Goal: Information Seeking & Learning: Get advice/opinions

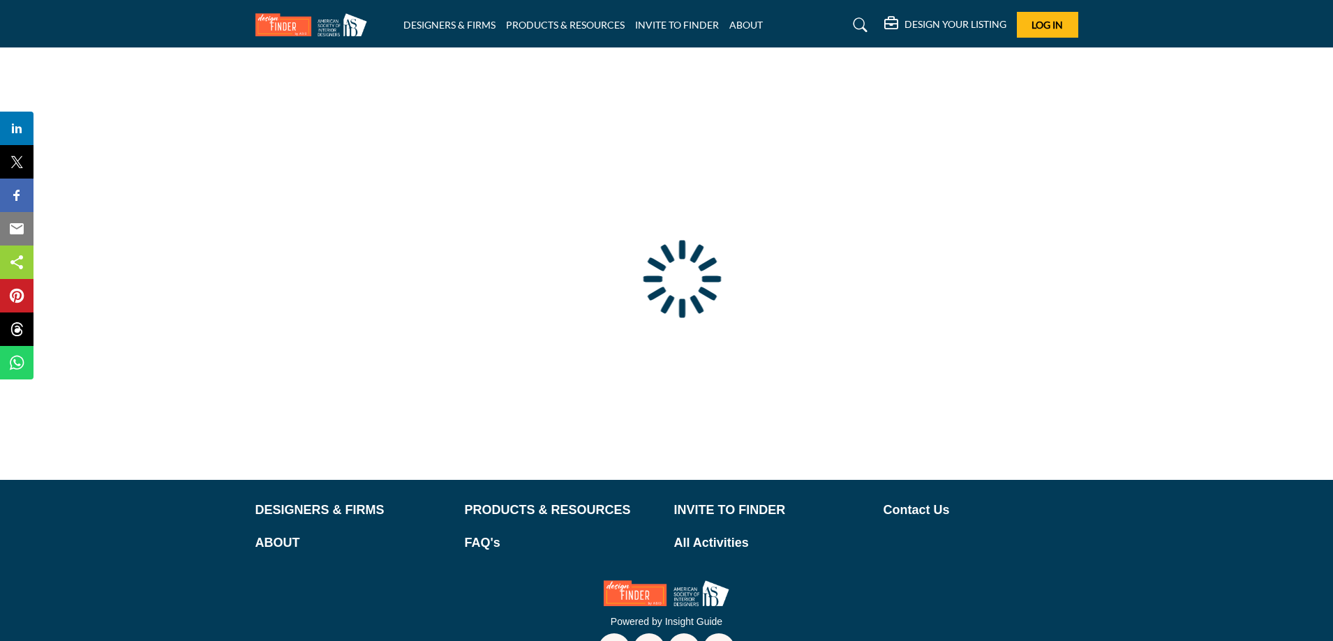
type input "**********"
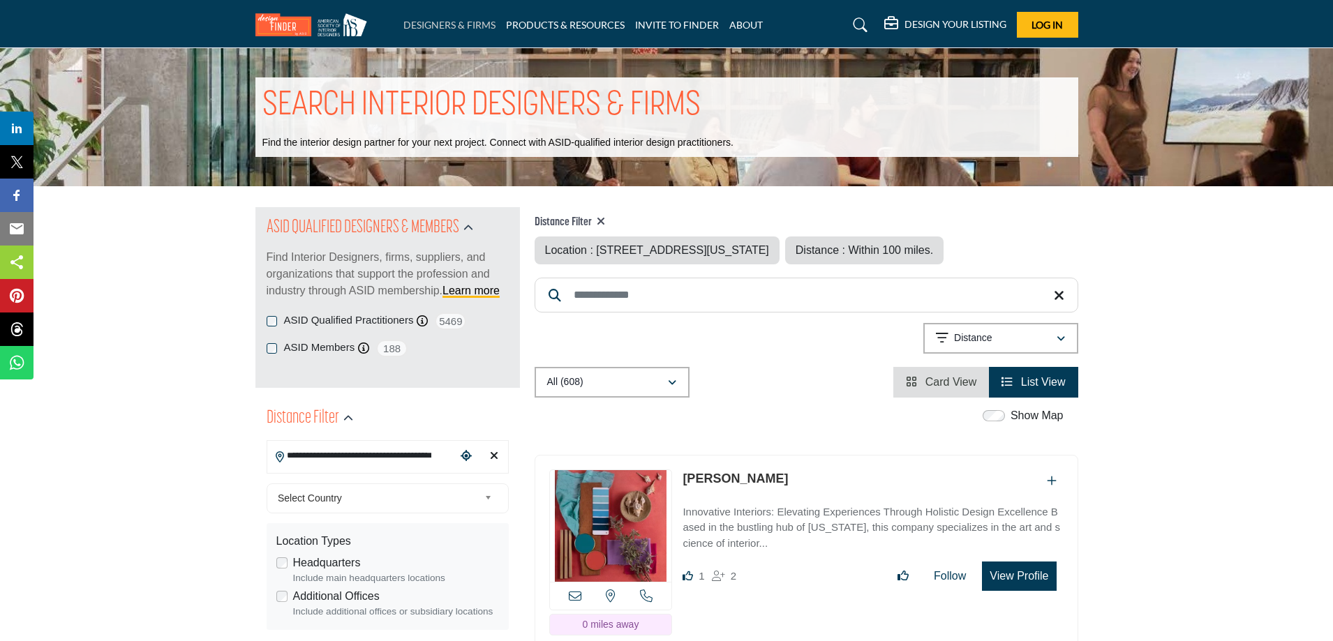
click at [473, 20] on link "DESIGNERS & FIRMS" at bounding box center [449, 25] width 92 height 12
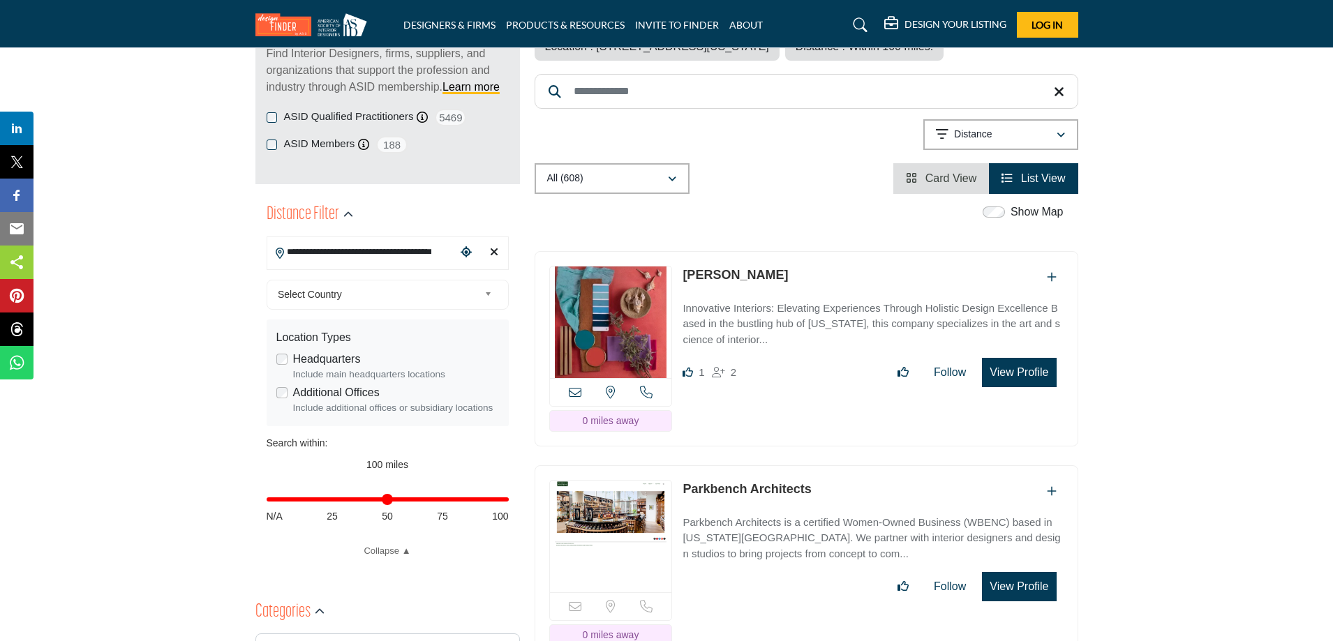
scroll to position [209, 0]
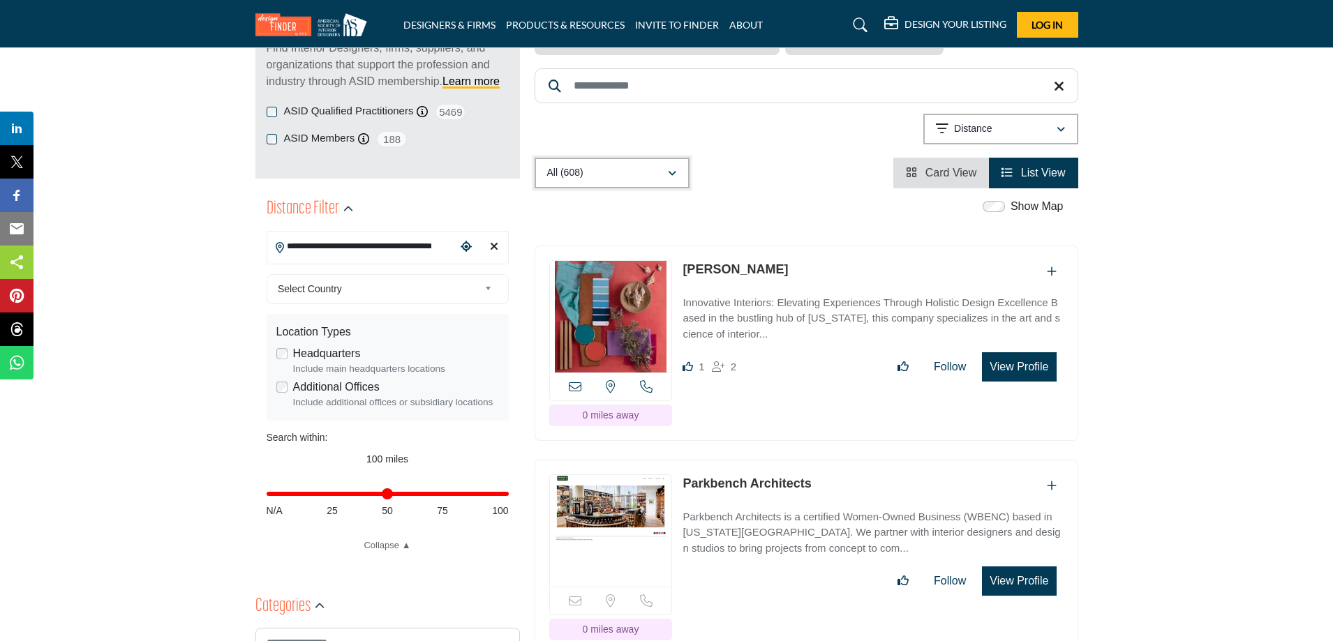
click at [651, 167] on div "All (608)" at bounding box center [607, 173] width 120 height 17
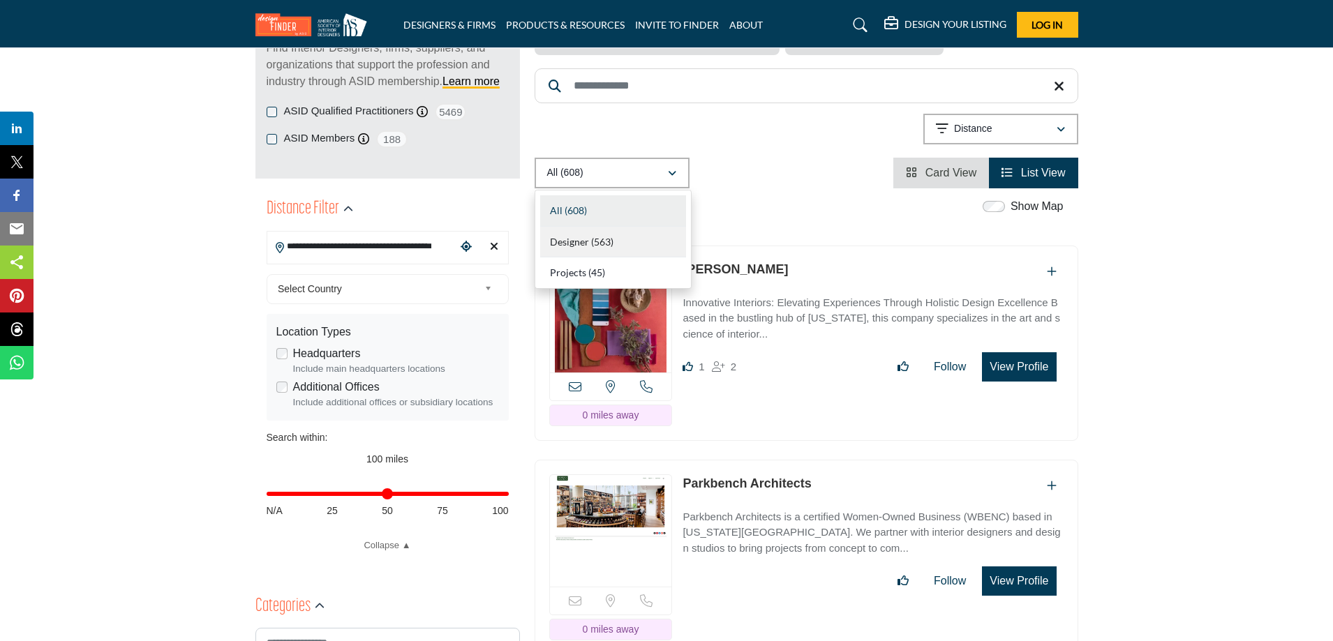
click at [633, 240] on div "Designer (563)" at bounding box center [613, 242] width 146 height 31
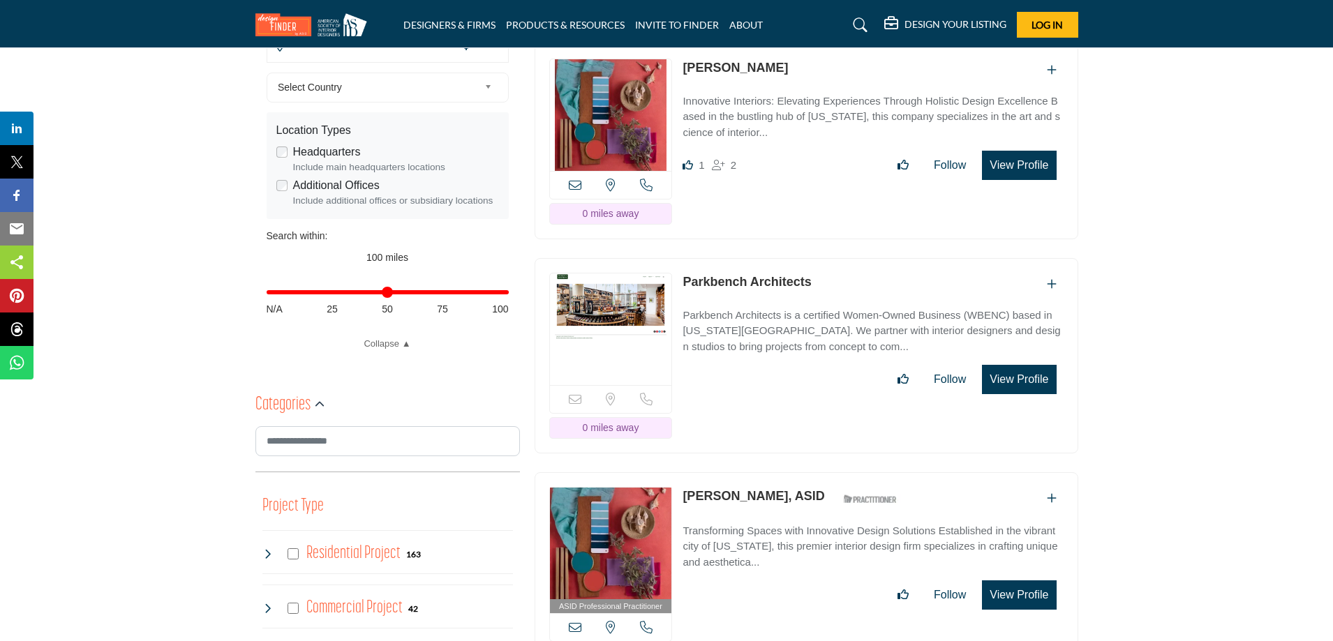
scroll to position [488, 0]
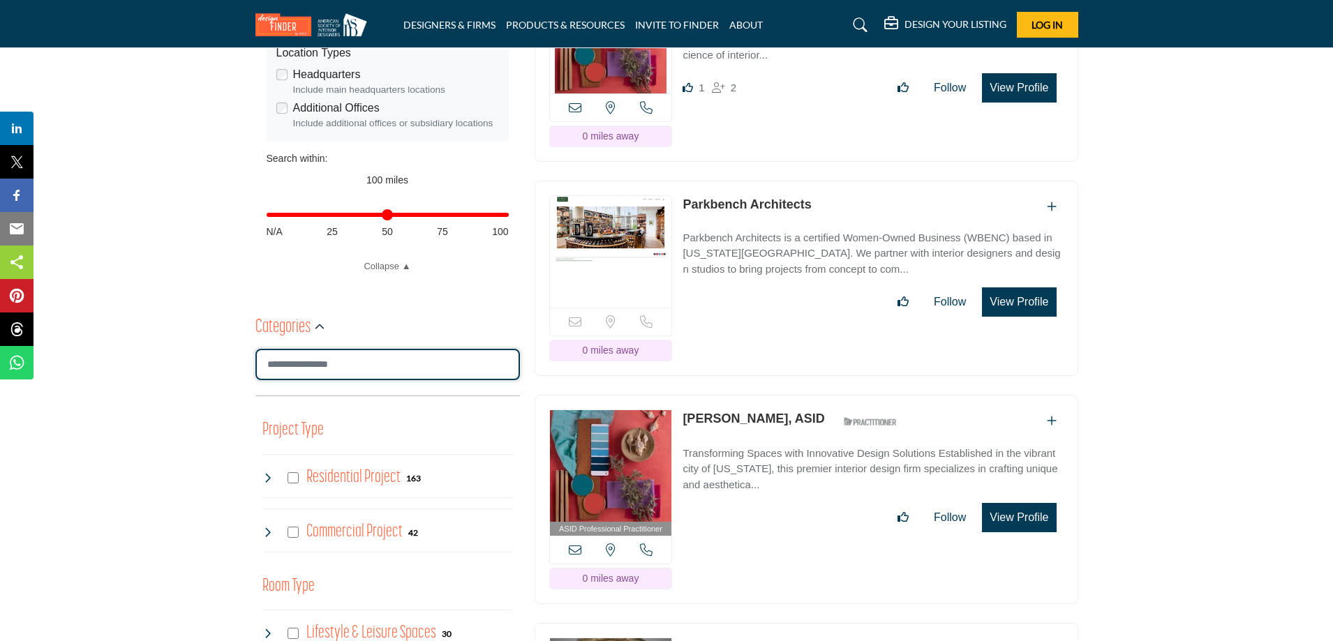
click at [389, 364] on input "Search Category" at bounding box center [387, 364] width 264 height 31
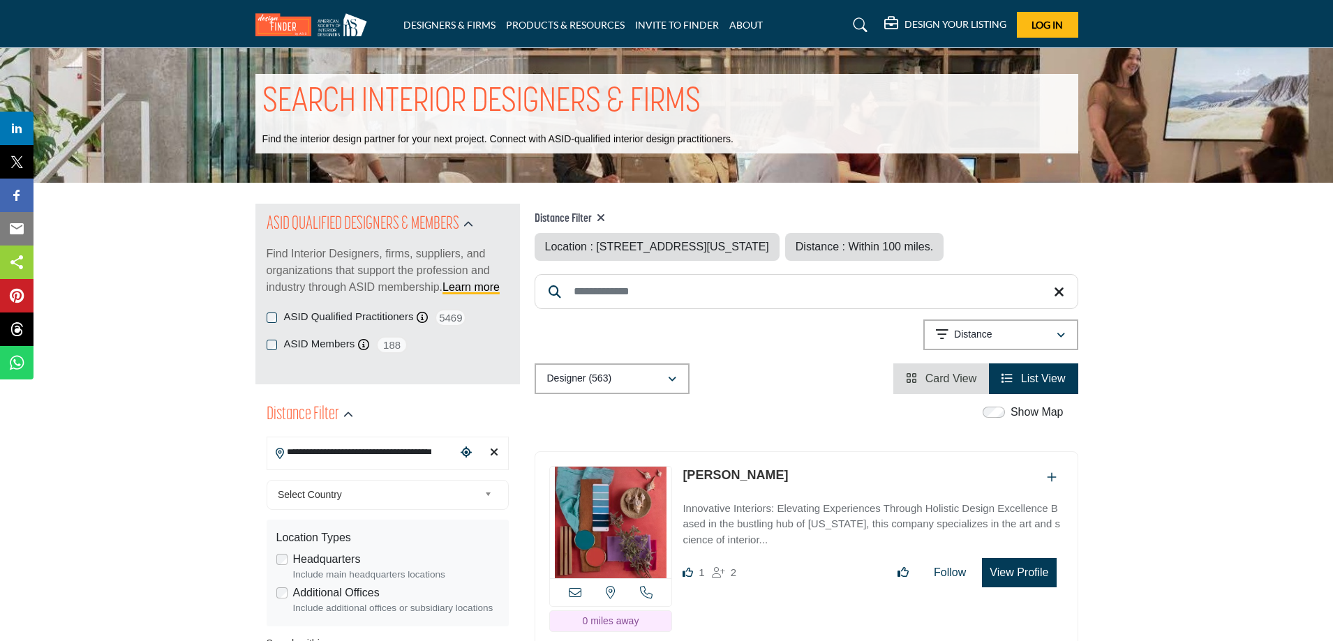
scroll to position [0, 0]
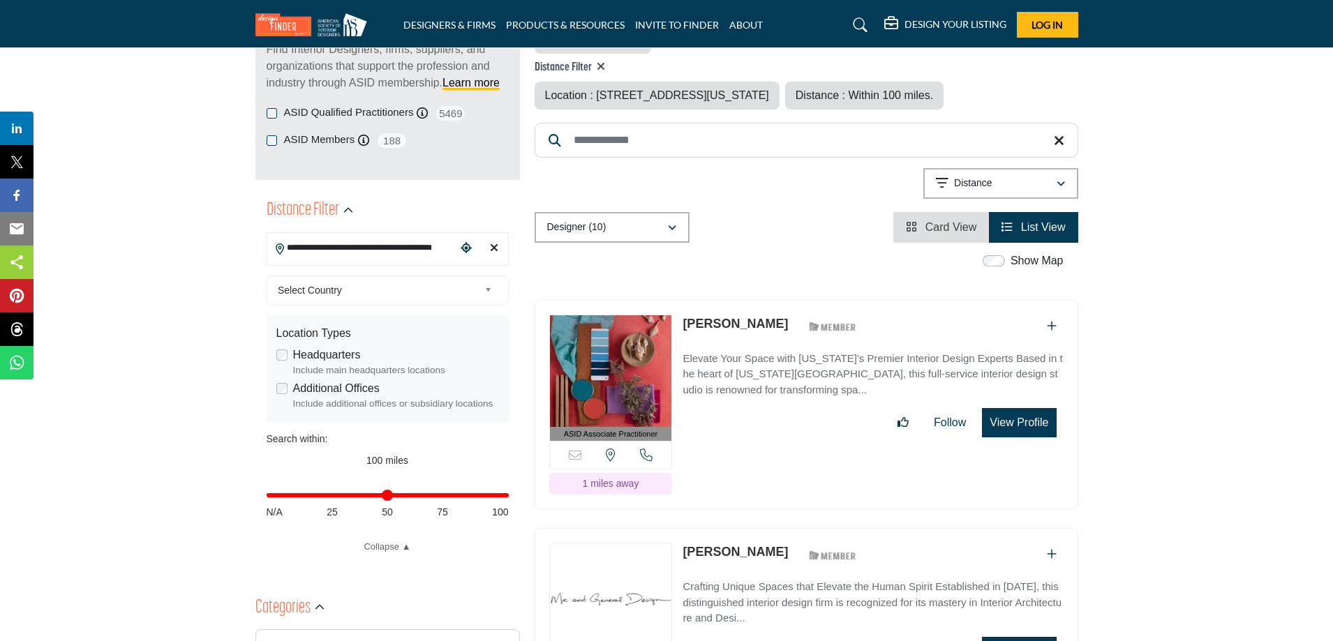
scroll to position [47, 0]
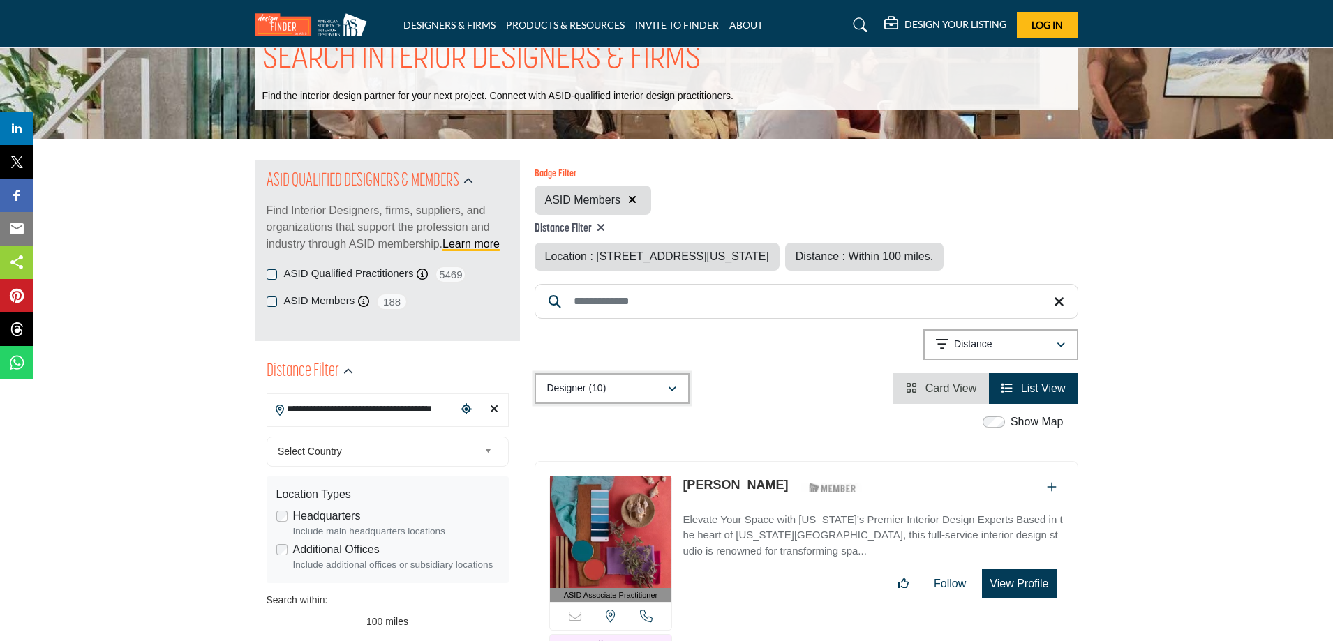
click at [581, 396] on div "Designer (10)" at bounding box center [607, 388] width 120 height 17
click at [578, 389] on p "Designer (10)" at bounding box center [576, 389] width 59 height 14
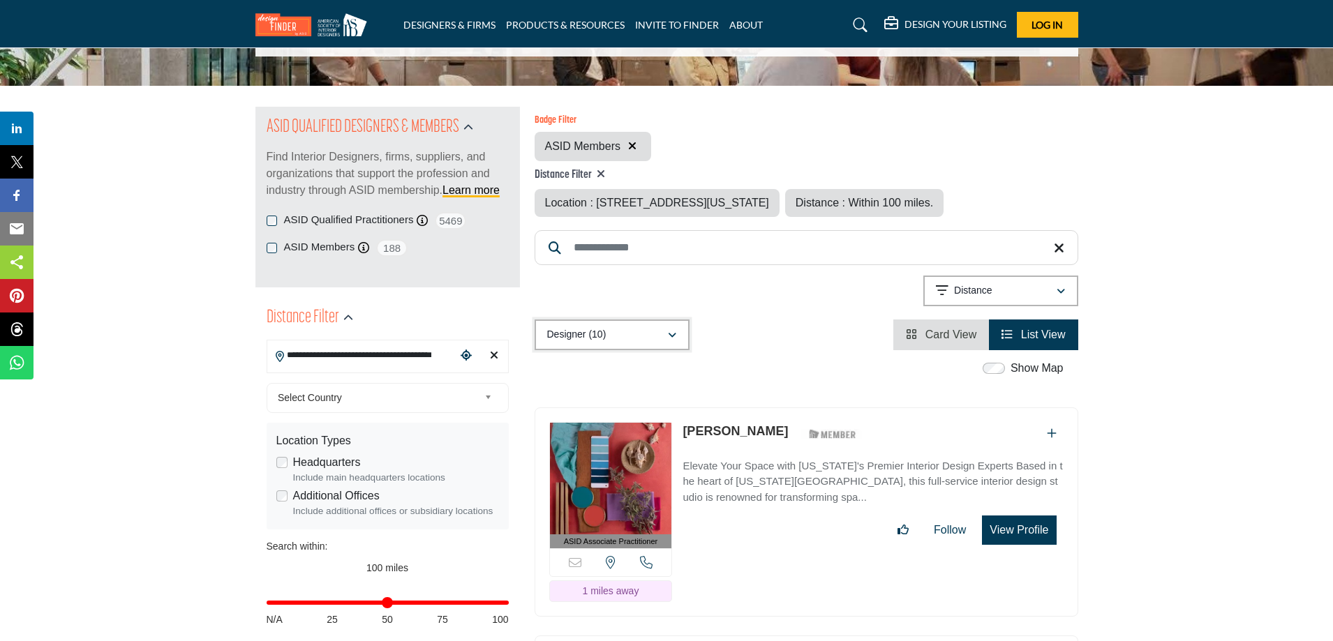
scroll to position [0, 0]
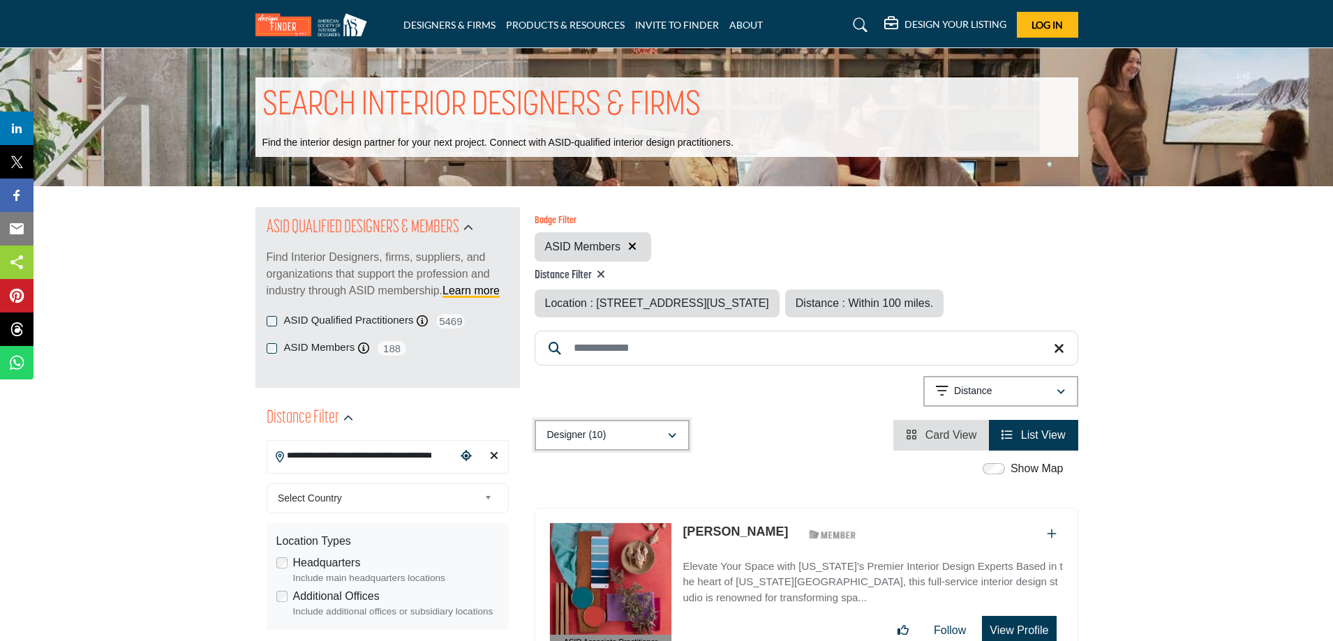
click at [622, 430] on div "Designer (10)" at bounding box center [607, 435] width 120 height 17
